Goal: Information Seeking & Learning: Learn about a topic

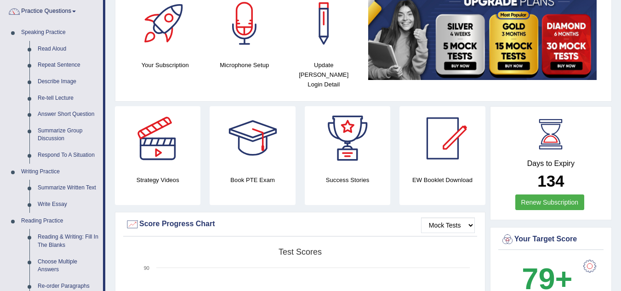
scroll to position [94, 0]
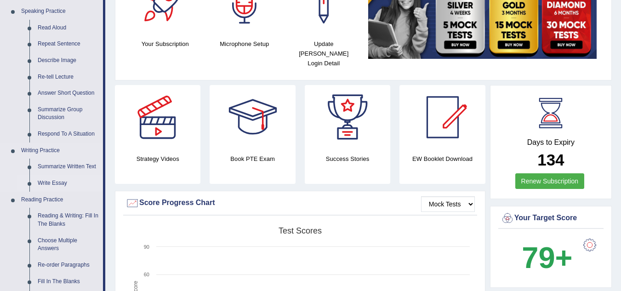
click at [57, 184] on link "Write Essay" at bounding box center [68, 183] width 69 height 17
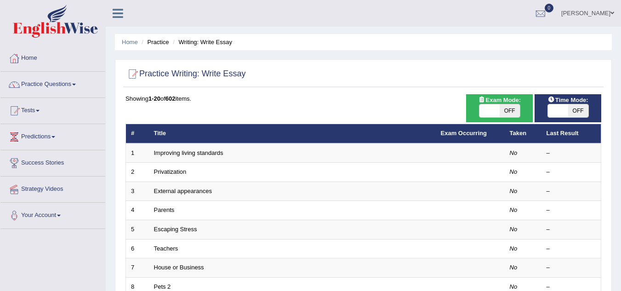
click at [510, 114] on span "OFF" at bounding box center [510, 110] width 20 height 13
checkbox input "true"
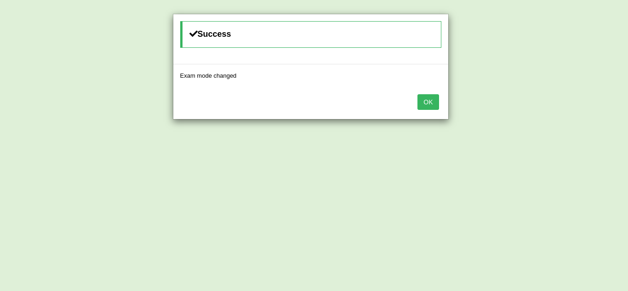
click at [427, 100] on button "OK" at bounding box center [427, 102] width 21 height 16
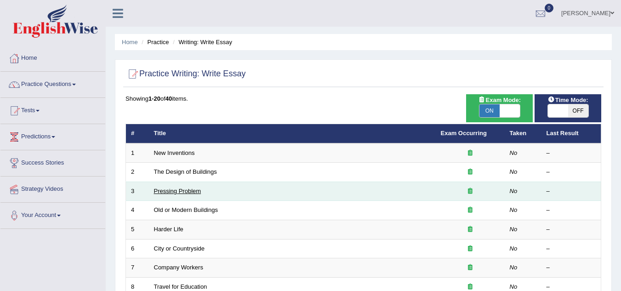
click at [187, 192] on link "Pressing Problem" at bounding box center [177, 191] width 47 height 7
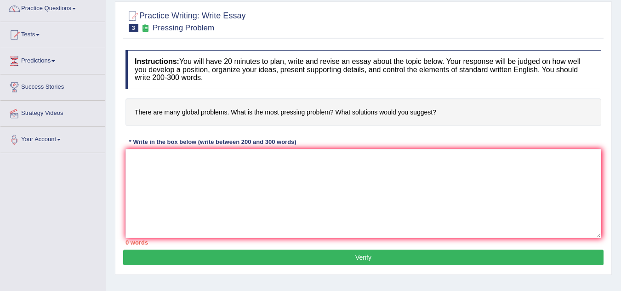
scroll to position [92, 0]
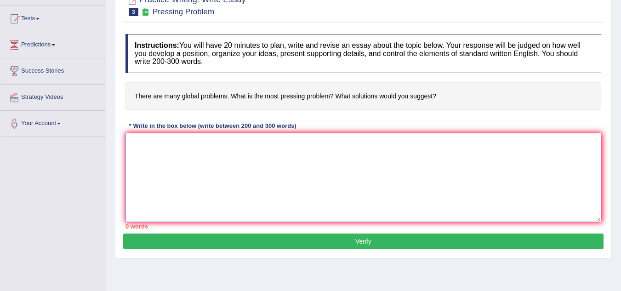
paste textarea "The increasing influence of (essay topic) on our lives has ignited numerous dis…"
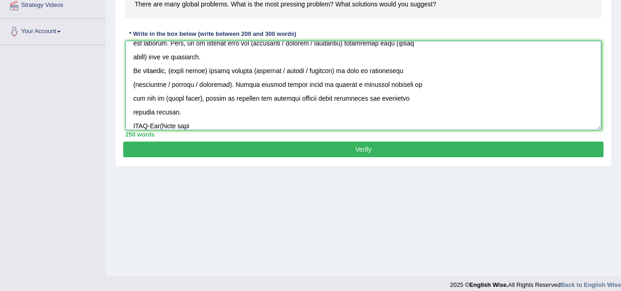
scroll to position [234, 0]
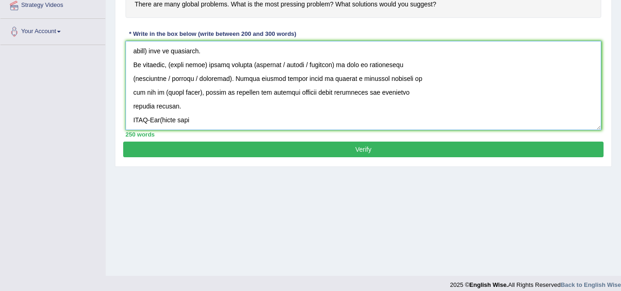
drag, startPoint x: 130, startPoint y: 121, endPoint x: 328, endPoint y: 122, distance: 198.1
click at [328, 122] on textarea at bounding box center [363, 85] width 476 height 89
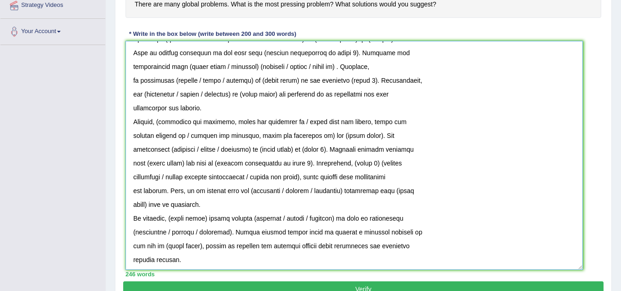
scroll to position [94, 0]
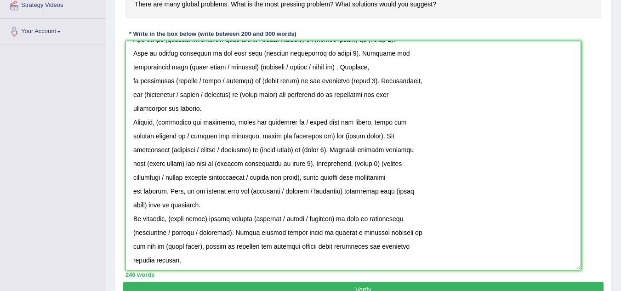
drag, startPoint x: 596, startPoint y: 128, endPoint x: 575, endPoint y: 268, distance: 141.2
click at [575, 268] on textarea at bounding box center [352, 155] width 455 height 229
click at [128, 251] on textarea at bounding box center [352, 155] width 455 height 229
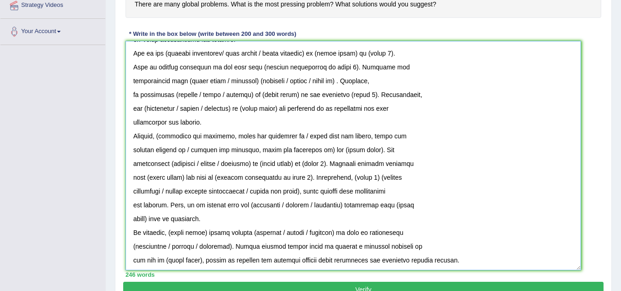
scroll to position [80, 0]
click at [129, 245] on textarea at bounding box center [352, 155] width 455 height 229
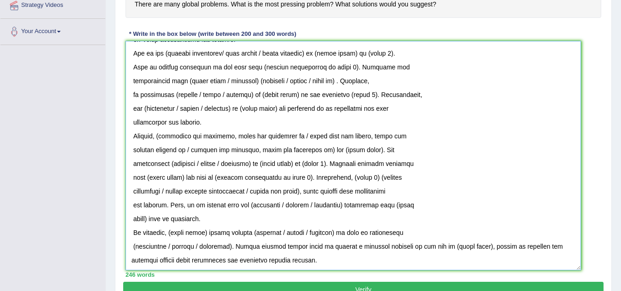
click at [128, 230] on textarea at bounding box center [352, 155] width 455 height 229
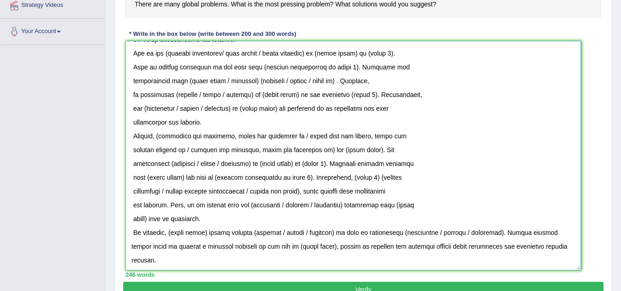
scroll to position [67, 0]
click at [126, 216] on textarea at bounding box center [352, 155] width 455 height 229
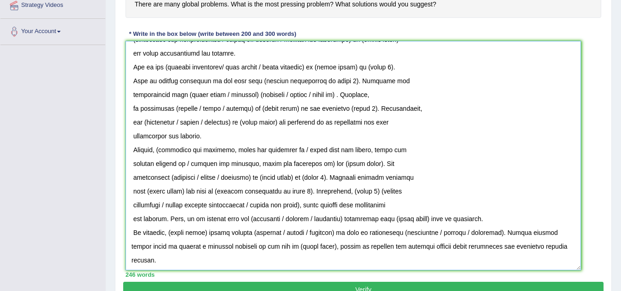
scroll to position [53, 0]
click at [129, 206] on textarea at bounding box center [352, 155] width 455 height 229
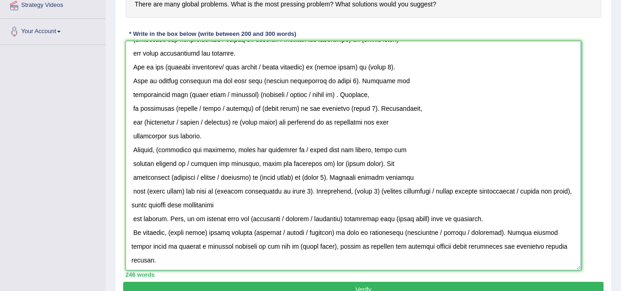
click at [129, 188] on textarea at bounding box center [352, 155] width 455 height 229
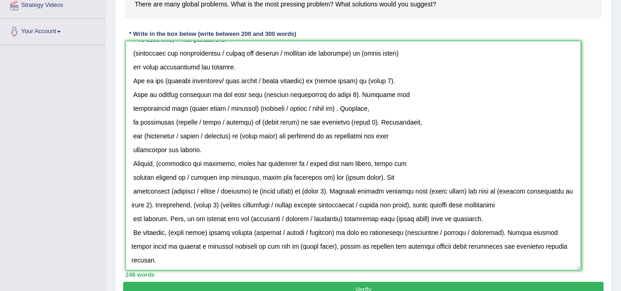
scroll to position [39, 0]
click at [131, 215] on textarea at bounding box center [352, 155] width 455 height 229
click at [131, 189] on textarea at bounding box center [352, 155] width 455 height 229
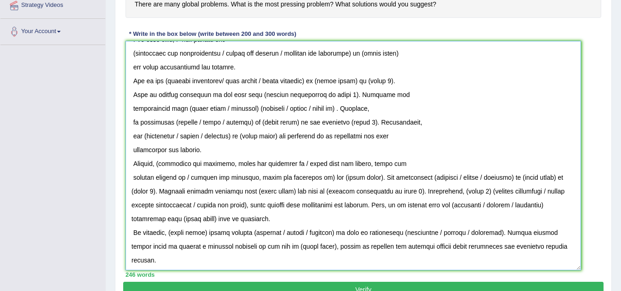
click at [131, 176] on textarea at bounding box center [352, 155] width 455 height 229
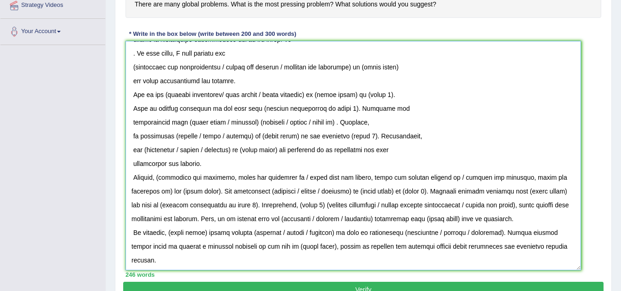
scroll to position [25, 0]
click at [131, 164] on textarea at bounding box center [352, 155] width 455 height 229
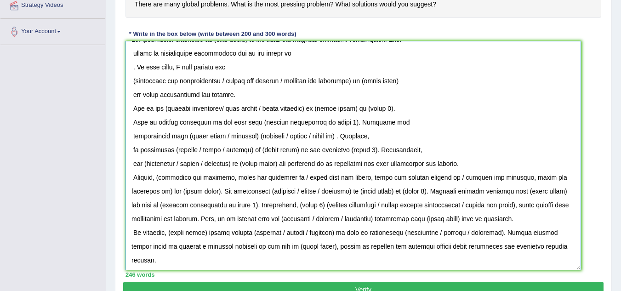
scroll to position [11, 0]
click at [127, 148] on textarea at bounding box center [352, 155] width 455 height 229
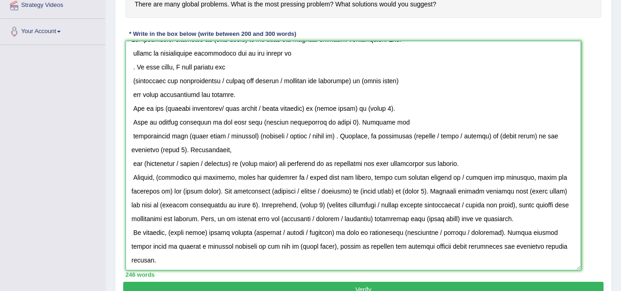
click at [130, 165] on textarea at bounding box center [352, 155] width 455 height 229
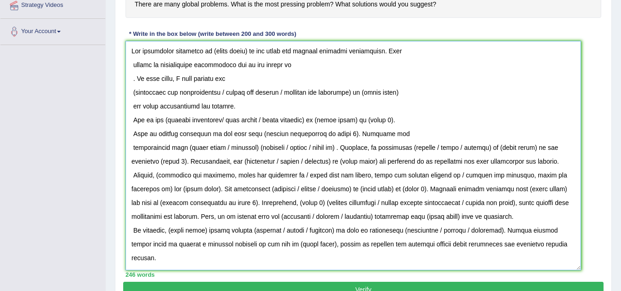
scroll to position [0, 0]
click at [129, 132] on textarea at bounding box center [352, 155] width 455 height 229
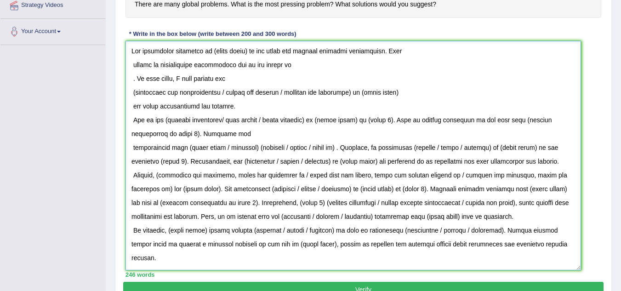
click at [128, 149] on textarea at bounding box center [352, 155] width 455 height 229
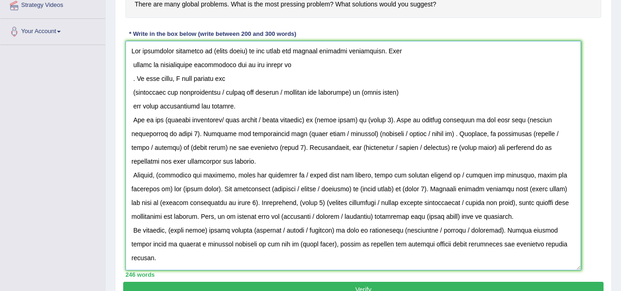
click at [133, 120] on textarea at bounding box center [352, 155] width 455 height 229
click at [131, 175] on textarea at bounding box center [352, 155] width 455 height 229
click at [134, 230] on textarea at bounding box center [352, 155] width 455 height 229
click at [130, 107] on textarea at bounding box center [352, 155] width 455 height 229
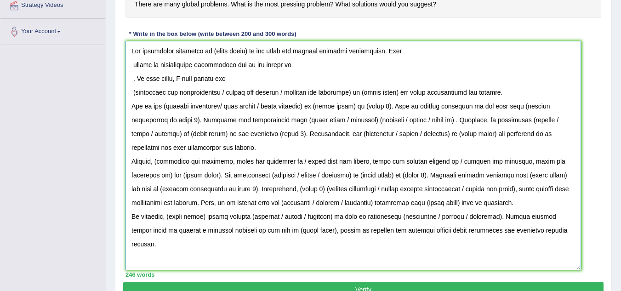
click at [130, 94] on textarea at bounding box center [352, 155] width 455 height 229
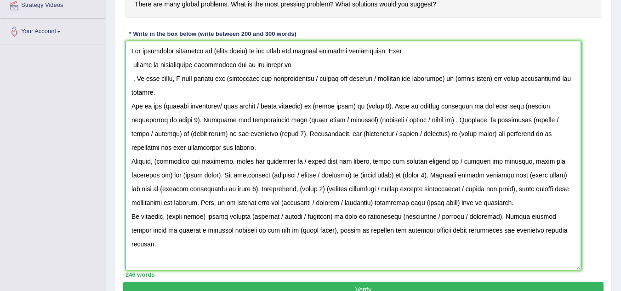
click at [127, 73] on textarea at bounding box center [352, 155] width 455 height 229
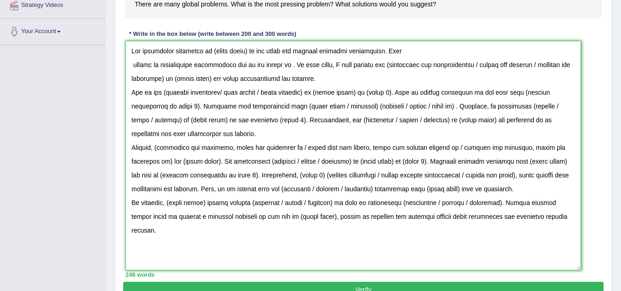
click at [129, 63] on textarea at bounding box center [352, 155] width 455 height 229
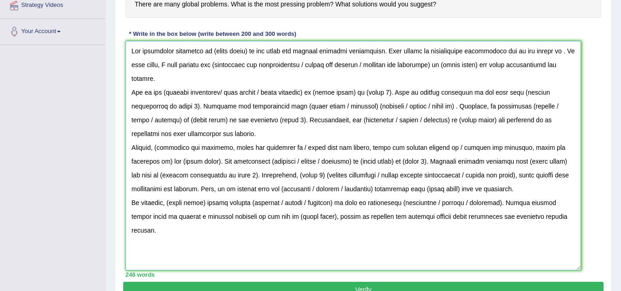
click at [134, 52] on textarea at bounding box center [352, 155] width 455 height 229
drag, startPoint x: 170, startPoint y: 72, endPoint x: 583, endPoint y: 231, distance: 442.9
click at [583, 231] on div "Instructions: You will have 20 minutes to plan, write and revise an essay about…" at bounding box center [363, 109] width 480 height 344
click at [197, 179] on textarea at bounding box center [352, 155] width 455 height 229
click at [488, 225] on textarea at bounding box center [352, 155] width 455 height 229
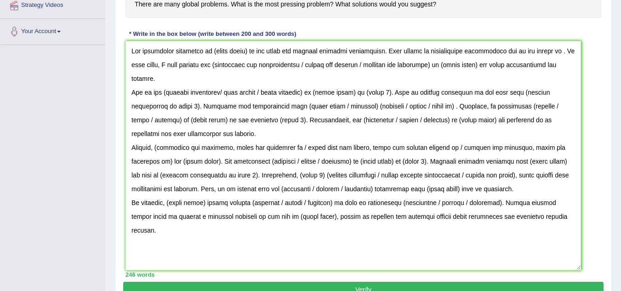
click at [609, 56] on div "Practice Writing: Write Essay 3 Pressing Problem Instructions: You will have 20…" at bounding box center [363, 100] width 497 height 414
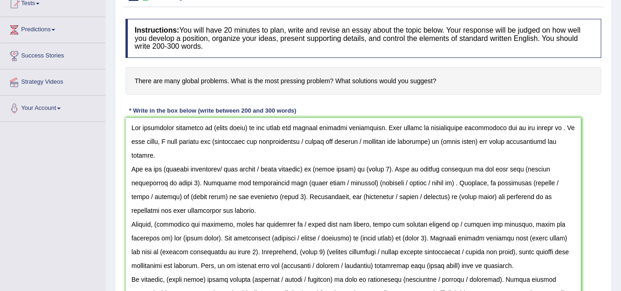
scroll to position [94, 0]
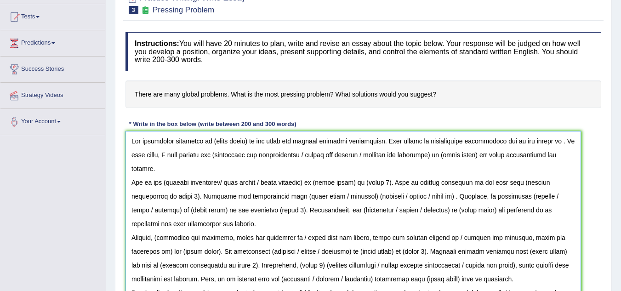
click at [245, 140] on textarea at bounding box center [352, 245] width 455 height 229
drag, startPoint x: 246, startPoint y: 141, endPoint x: 210, endPoint y: 144, distance: 36.5
click at [210, 144] on textarea at bounding box center [352, 245] width 455 height 229
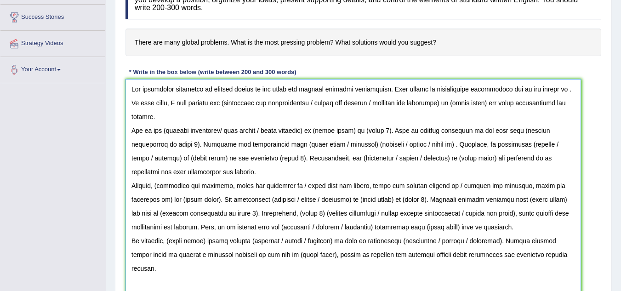
scroll to position [146, 0]
click at [549, 91] on textarea at bounding box center [352, 193] width 455 height 229
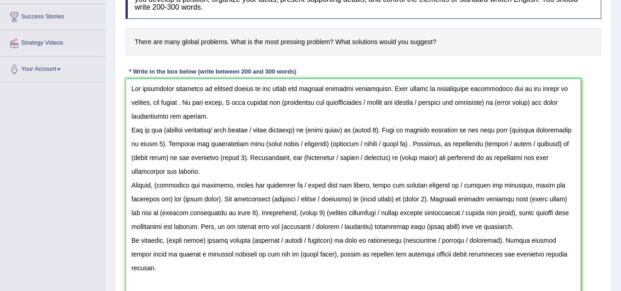
click at [193, 102] on textarea at bounding box center [352, 193] width 455 height 229
drag, startPoint x: 438, startPoint y: 103, endPoint x: 284, endPoint y: 106, distance: 154.5
click at [284, 106] on textarea at bounding box center [352, 193] width 455 height 229
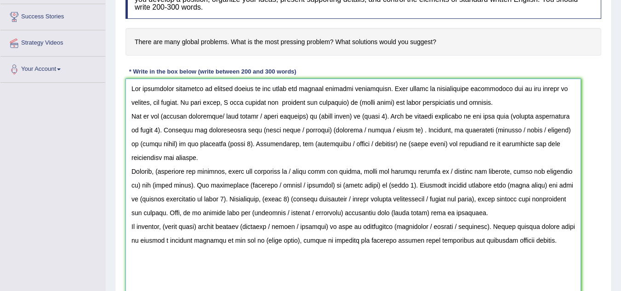
click at [355, 104] on textarea at bounding box center [352, 193] width 455 height 229
drag, startPoint x: 398, startPoint y: 103, endPoint x: 361, endPoint y: 107, distance: 36.5
click at [361, 107] on textarea at bounding box center [352, 193] width 455 height 229
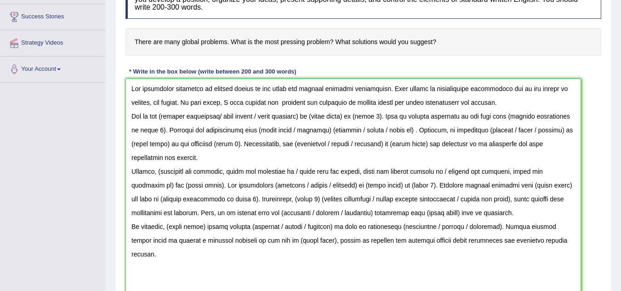
drag, startPoint x: 497, startPoint y: 107, endPoint x: 404, endPoint y: 105, distance: 92.9
click at [404, 105] on textarea at bounding box center [352, 193] width 455 height 229
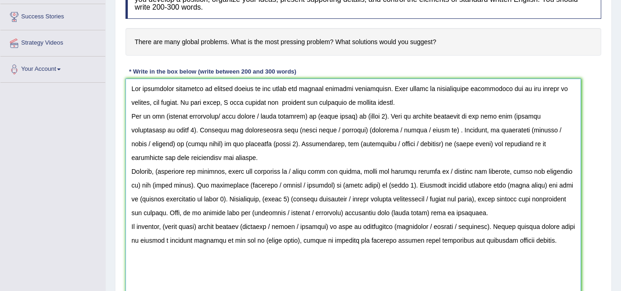
drag, startPoint x: 162, startPoint y: 114, endPoint x: 375, endPoint y: 120, distance: 212.4
click at [375, 120] on textarea at bounding box center [352, 193] width 455 height 229
drag, startPoint x: 388, startPoint y: 116, endPoint x: 394, endPoint y: 119, distance: 6.0
click at [394, 119] on textarea at bounding box center [352, 193] width 455 height 229
click at [390, 117] on textarea at bounding box center [352, 193] width 455 height 229
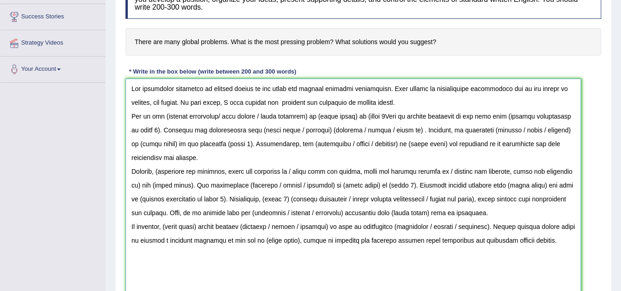
drag, startPoint x: 164, startPoint y: 116, endPoint x: 389, endPoint y: 120, distance: 225.7
click at [389, 120] on textarea at bounding box center [352, 193] width 455 height 229
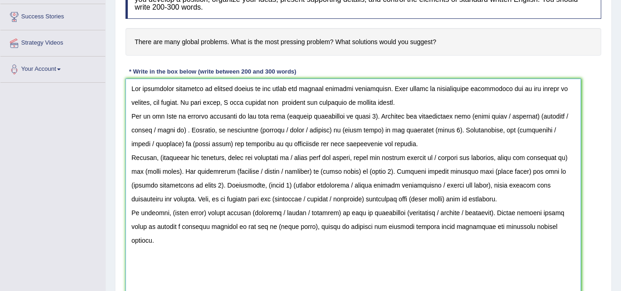
click at [389, 120] on textarea at bounding box center [352, 193] width 455 height 229
click at [160, 119] on textarea at bounding box center [352, 193] width 455 height 229
click at [312, 106] on textarea at bounding box center [352, 193] width 455 height 229
drag, startPoint x: 312, startPoint y: 106, endPoint x: 287, endPoint y: 109, distance: 25.0
click at [287, 109] on textarea at bounding box center [352, 193] width 455 height 229
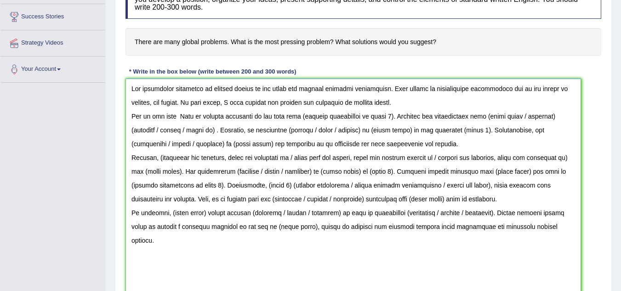
click at [179, 119] on textarea at bounding box center [352, 193] width 455 height 229
drag, startPoint x: 303, startPoint y: 105, endPoint x: 282, endPoint y: 107, distance: 20.7
click at [282, 107] on textarea at bounding box center [352, 193] width 455 height 229
click at [179, 119] on textarea at bounding box center [352, 193] width 455 height 229
click at [282, 101] on textarea at bounding box center [352, 193] width 455 height 229
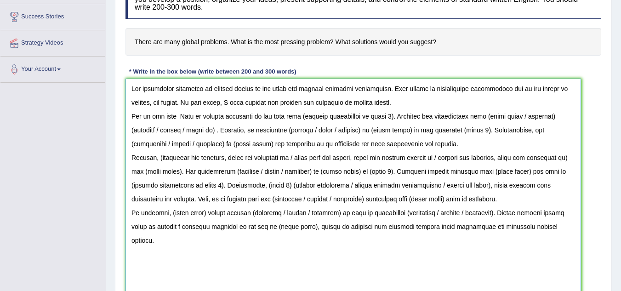
click at [182, 116] on textarea at bounding box center [352, 193] width 455 height 229
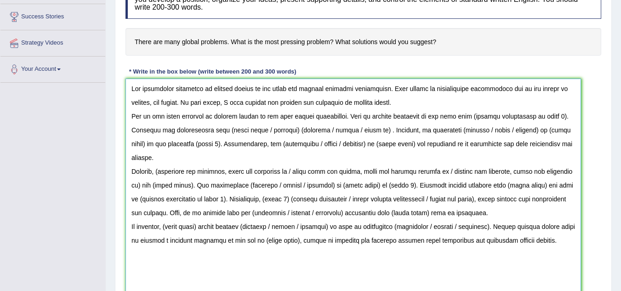
click at [460, 114] on textarea at bounding box center [352, 193] width 455 height 229
click at [461, 115] on textarea at bounding box center [352, 193] width 455 height 229
click at [463, 116] on textarea at bounding box center [352, 193] width 455 height 229
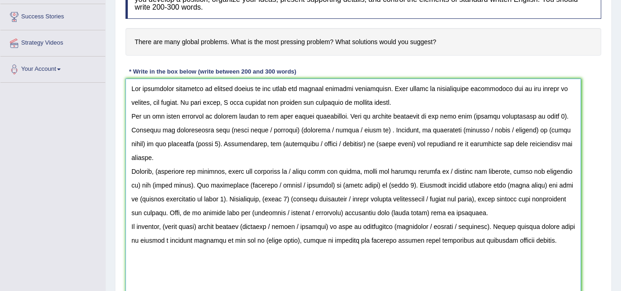
click at [463, 116] on textarea at bounding box center [352, 193] width 455 height 229
click at [548, 108] on textarea at bounding box center [352, 193] width 455 height 229
click at [548, 114] on textarea at bounding box center [352, 193] width 455 height 229
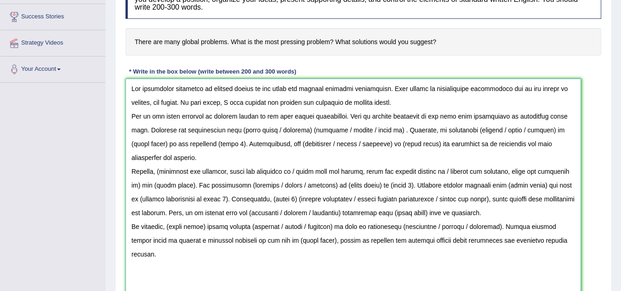
click at [572, 119] on textarea at bounding box center [352, 193] width 455 height 229
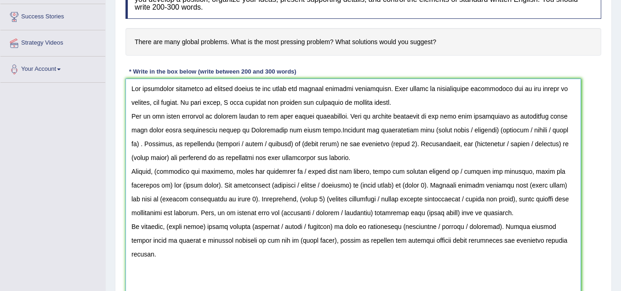
drag, startPoint x: 406, startPoint y: 131, endPoint x: 572, endPoint y: 130, distance: 166.4
click at [572, 130] on textarea at bounding box center [352, 193] width 455 height 229
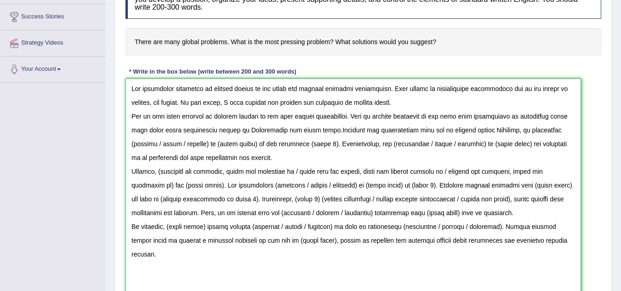
click at [470, 131] on textarea at bounding box center [352, 193] width 455 height 229
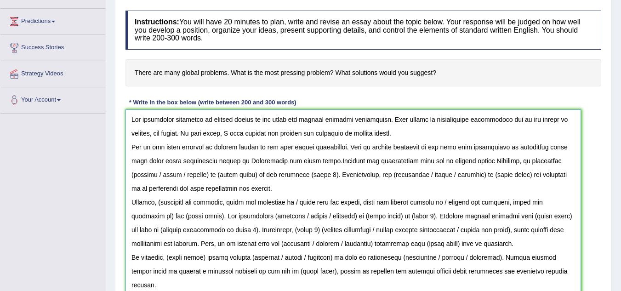
scroll to position [100, 0]
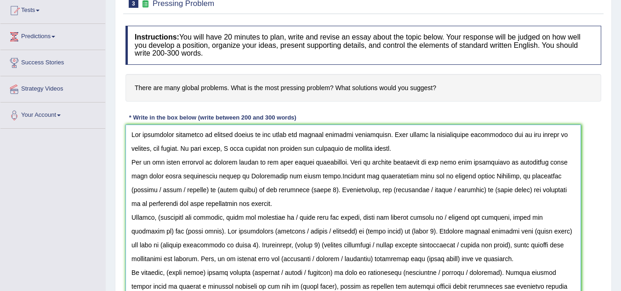
type textarea "The increasing influence of climate change on our lives has ignited numerous di…"
click at [501, 24] on div "Instructions: You will have 20 minutes to plan, write and revise an essay about…" at bounding box center [363, 193] width 480 height 344
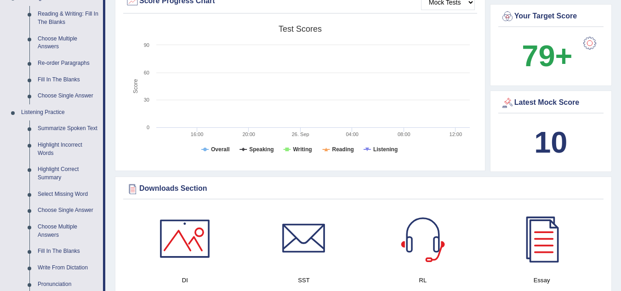
scroll to position [296, 0]
click at [69, 132] on link "Summarize Spoken Text" at bounding box center [68, 128] width 69 height 17
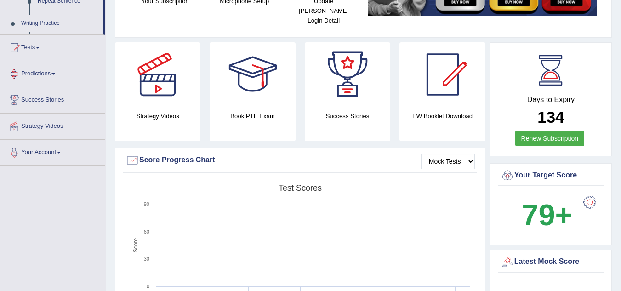
scroll to position [260, 0]
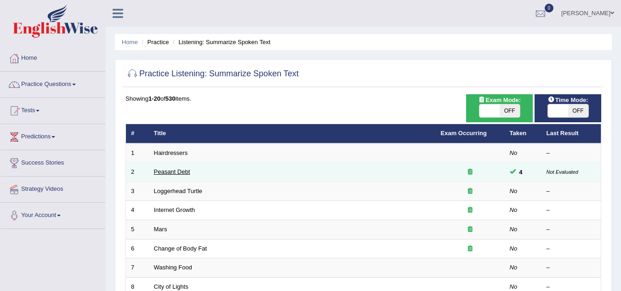
click at [185, 168] on link "Peasant Debt" at bounding box center [172, 171] width 36 height 7
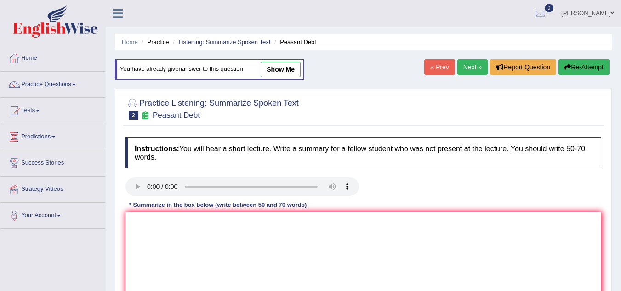
click at [279, 73] on link "show me" at bounding box center [281, 70] width 40 height 16
type textarea "The speaker provided a comprehensive overview of seed banks, highlighting sever…"
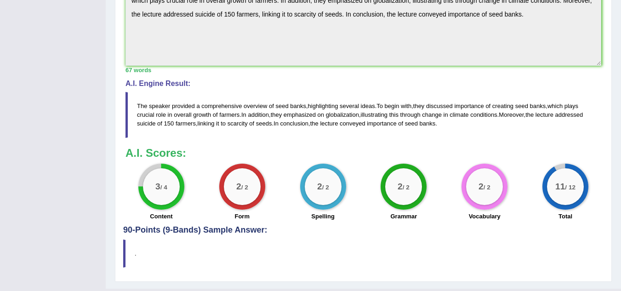
scroll to position [374, 0]
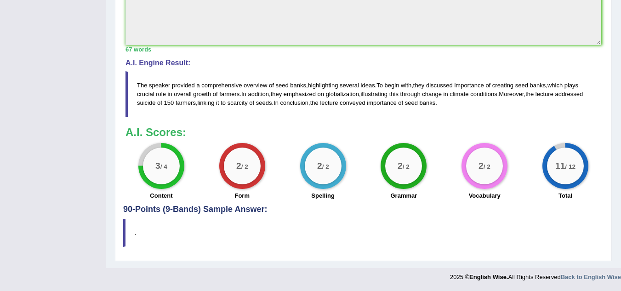
click at [189, 284] on footer "2025 © English Wise. All Rights Reserved Back to English Wise" at bounding box center [310, 279] width 621 height 23
